Goal: Task Accomplishment & Management: Use online tool/utility

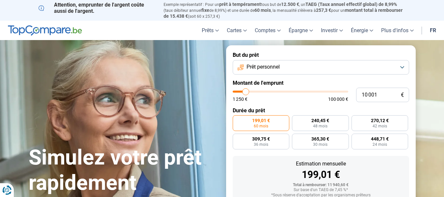
click at [315, 69] on button "Prêt personnel" at bounding box center [321, 67] width 176 height 14
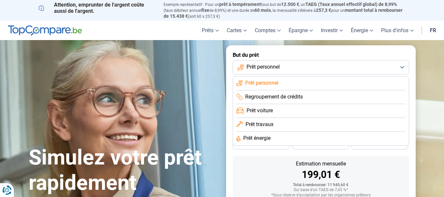
click at [271, 121] on span "Prêt travaux" at bounding box center [260, 124] width 28 height 7
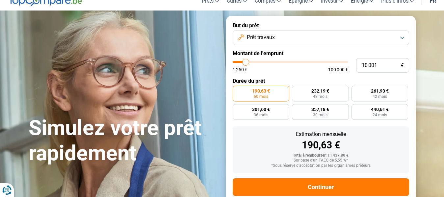
scroll to position [44, 0]
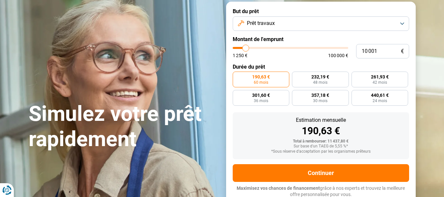
type input "9 750"
type input "9750"
type input "10 000"
type input "10000"
type input "10 250"
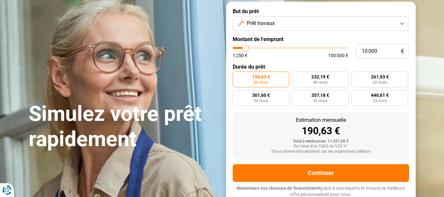
type input "10250"
type input "10 500"
type input "10500"
type input "11 250"
type input "11250"
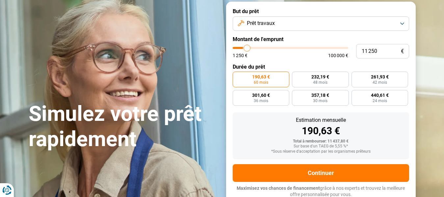
type input "12 000"
type input "12000"
type input "13 500"
type input "13500"
type input "16 000"
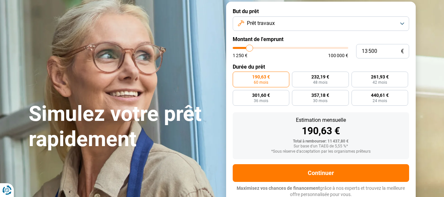
type input "16000"
type input "18 500"
type input "18500"
type input "19 750"
type input "19750"
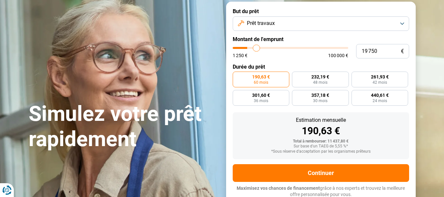
type input "20 250"
type input "20250"
type input "20 500"
type input "20500"
type input "21 250"
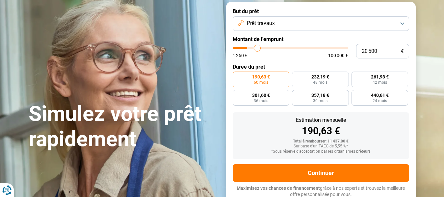
type input "21250"
type input "21 750"
type input "21750"
type input "22 750"
type input "22750"
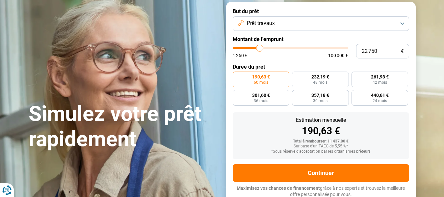
type input "24 250"
type input "24250"
type input "25 250"
type input "25250"
type input "26 000"
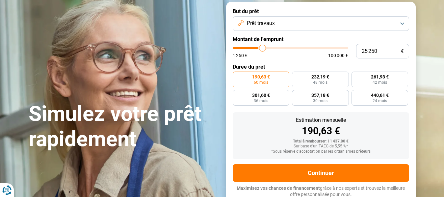
type input "26000"
type input "26 250"
type input "26250"
type input "26 500"
type input "26500"
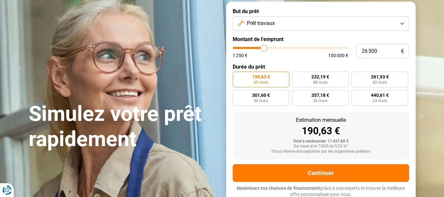
type input "27 500"
type input "27500"
type input "28 250"
type input "28250"
type input "29 000"
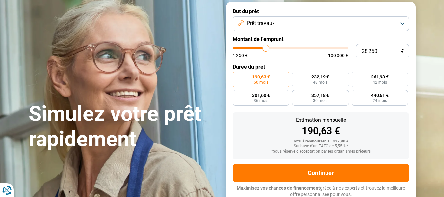
type input "29000"
type input "29 500"
type input "29500"
type input "29 750"
type input "29750"
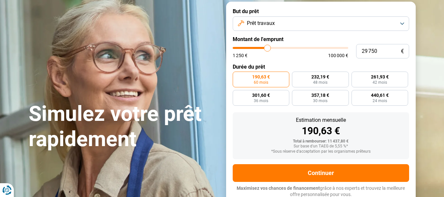
type input "30 500"
type input "30500"
type input "30 750"
type input "30750"
type input "31 000"
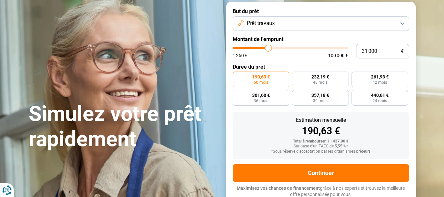
type input "31000"
type input "31 250"
type input "31250"
type input "31 750"
type input "31750"
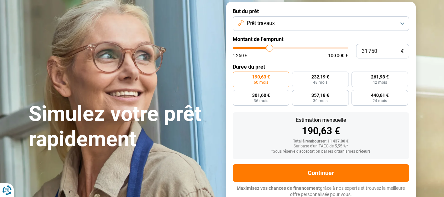
type input "32 000"
type input "32000"
type input "32 250"
type input "32250"
type input "32 500"
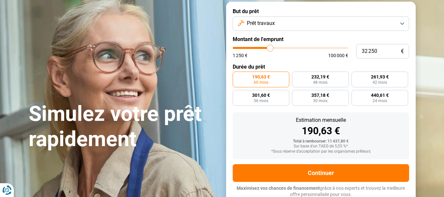
type input "32500"
type input "32 750"
type input "32750"
type input "33 250"
type input "33250"
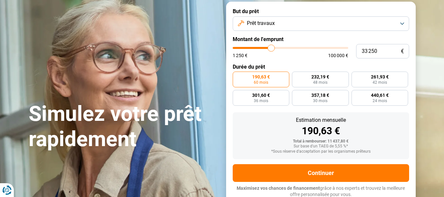
type input "32 750"
type input "32750"
type input "32 500"
type input "32500"
type input "31 250"
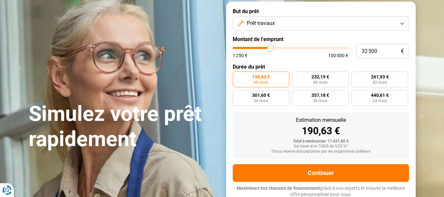
type input "31250"
type input "31 000"
type input "31000"
type input "30 750"
type input "30750"
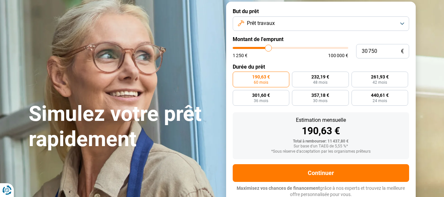
type input "30 500"
type input "30500"
type input "30 250"
type input "30250"
type input "29 750"
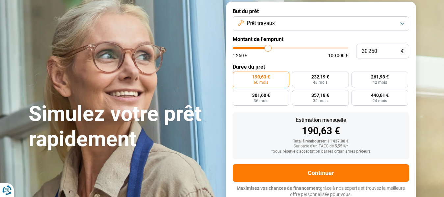
type input "29750"
type input "30 250"
type input "30250"
type input "30 500"
type input "30500"
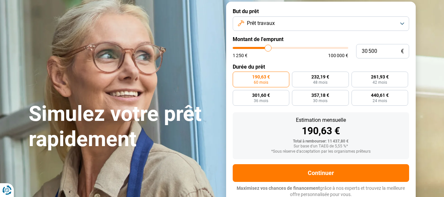
type input "30 750"
type input "30750"
type input "30 500"
type input "30500"
type input "30 250"
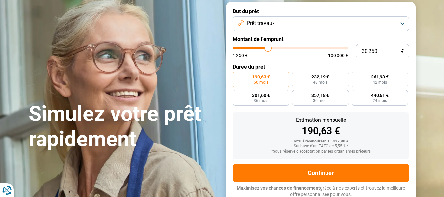
drag, startPoint x: 245, startPoint y: 46, endPoint x: 268, endPoint y: 51, distance: 23.2
type input "30250"
click at [268, 49] on input "range" at bounding box center [291, 48] width 116 height 2
radio input "false"
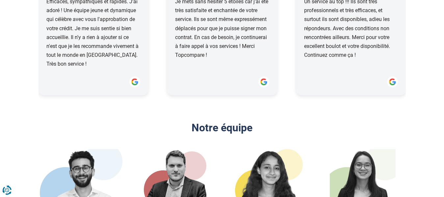
scroll to position [823, 0]
